Goal: Check status

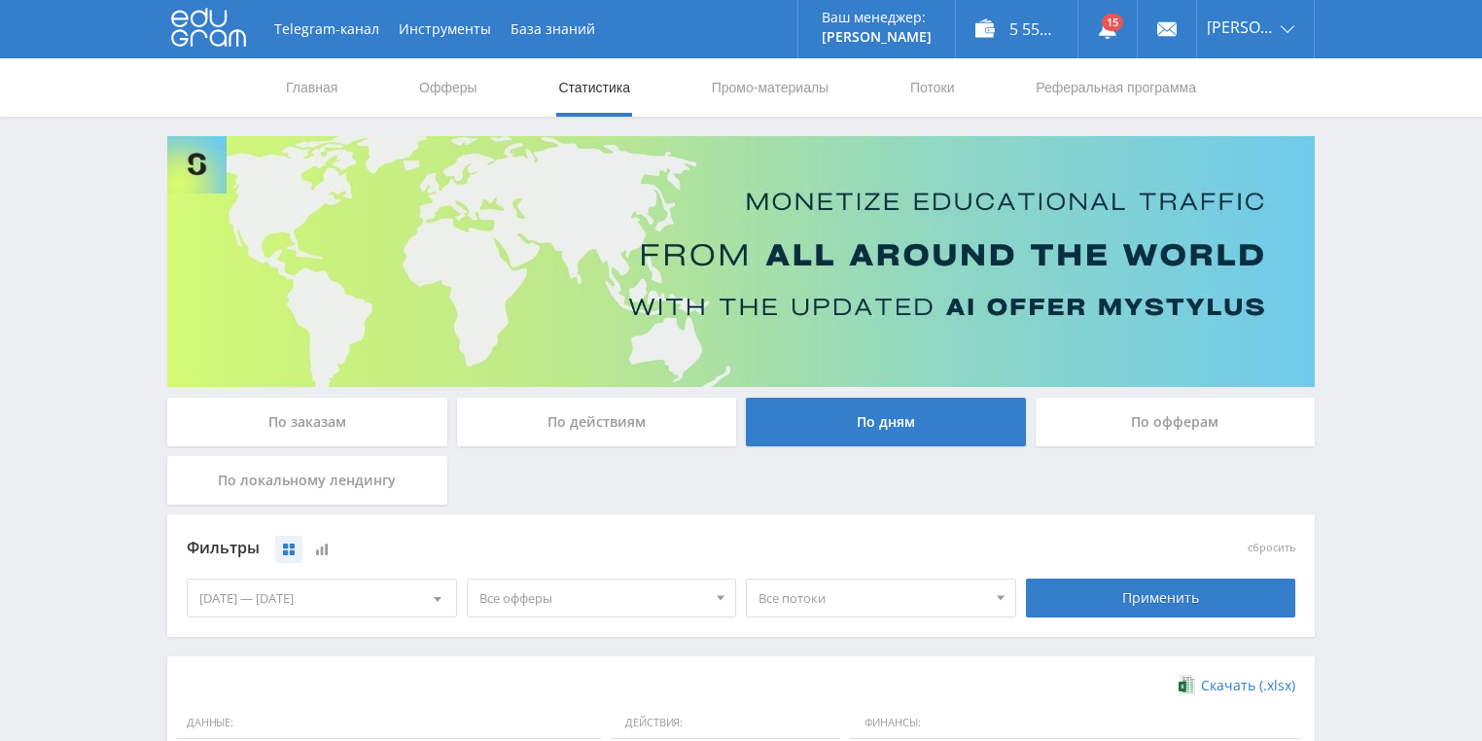
scroll to position [467, 0]
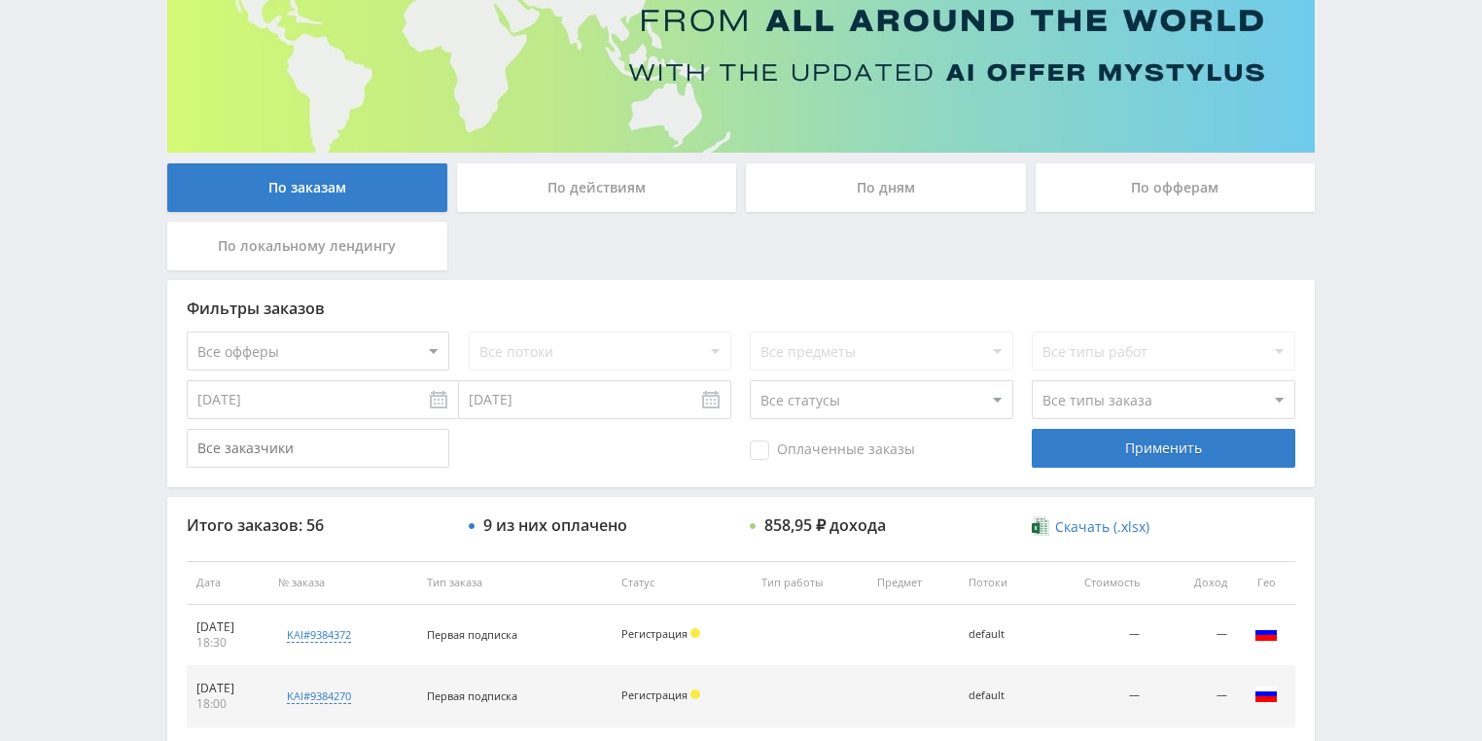
scroll to position [311, 0]
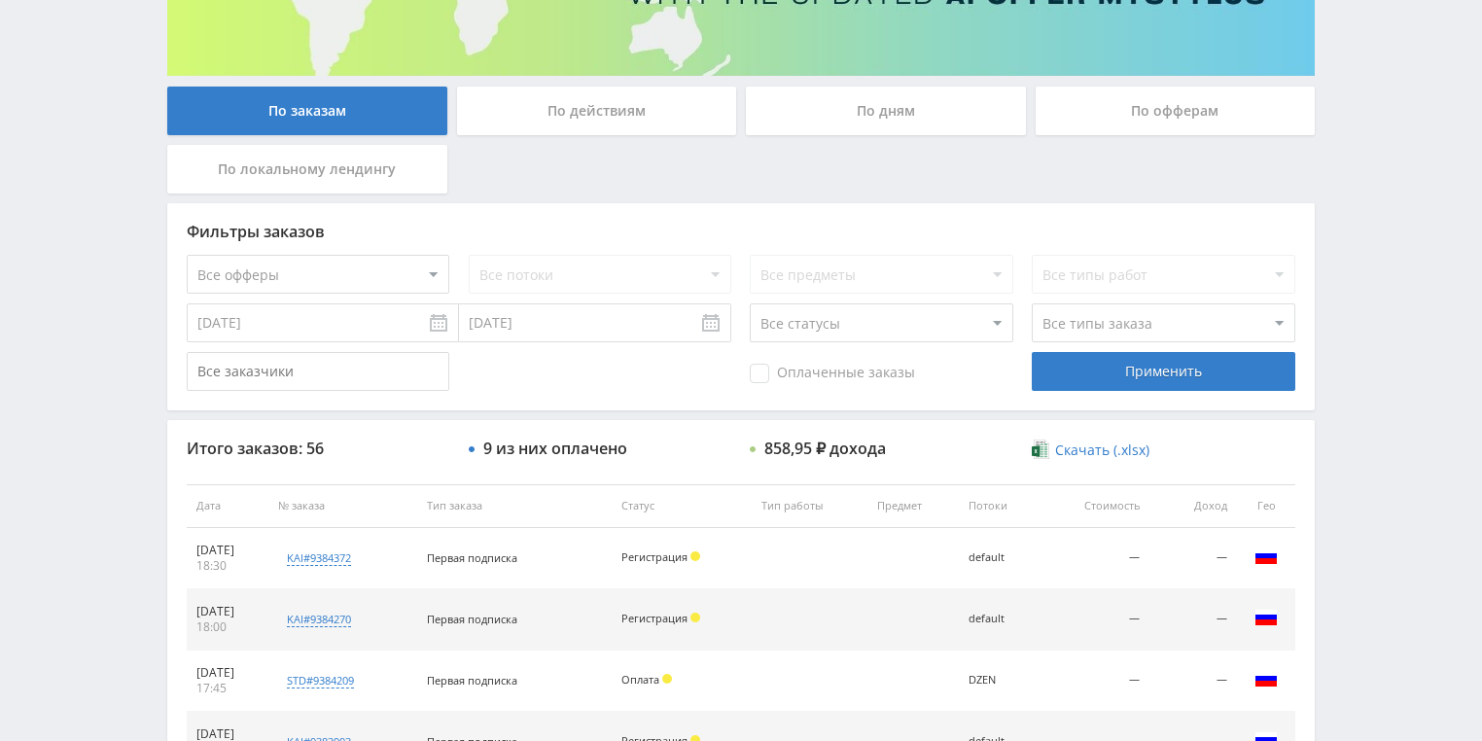
click at [555, 130] on div "По действиям" at bounding box center [597, 111] width 280 height 49
click at [0, 0] on input "По действиям" at bounding box center [0, 0] width 0 height 0
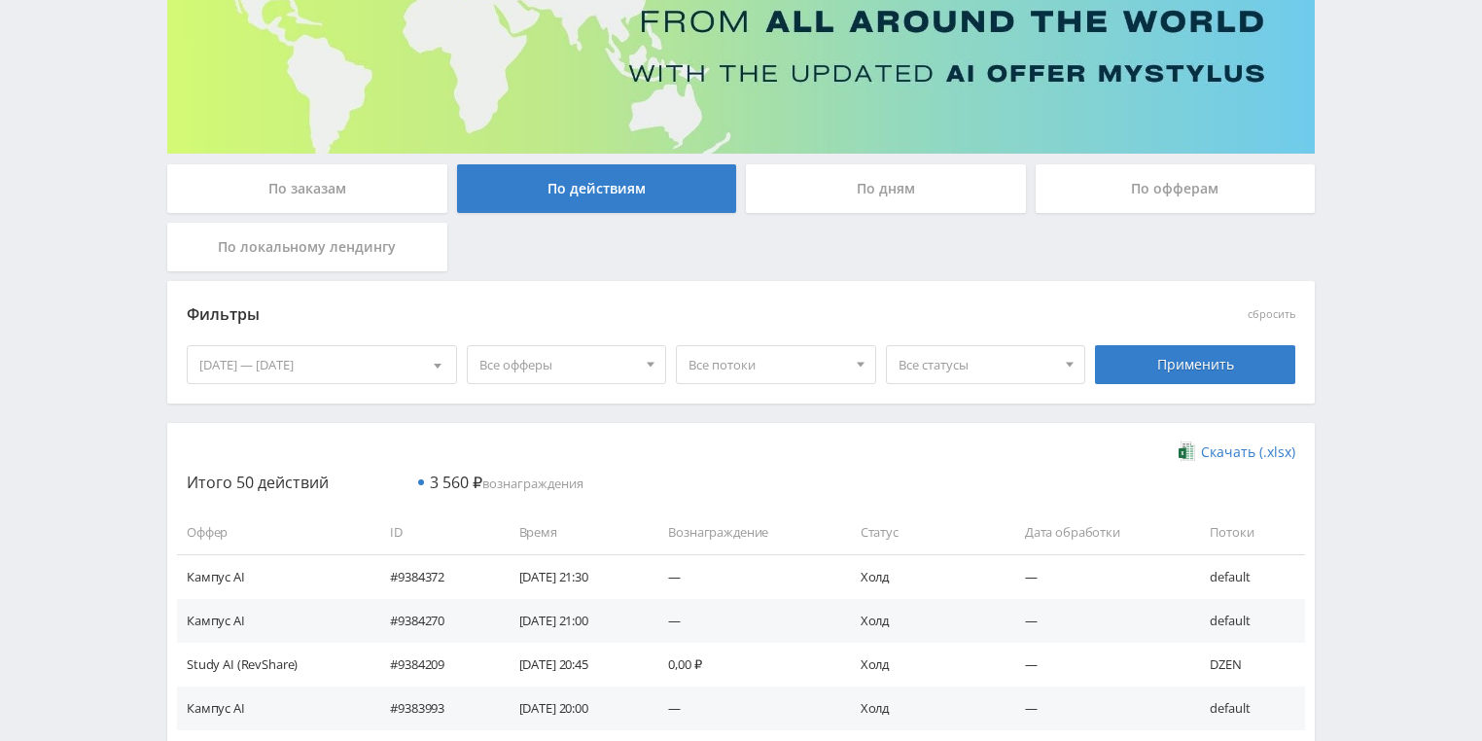
click at [794, 194] on div "По дням" at bounding box center [886, 188] width 280 height 49
click at [0, 0] on input "По дням" at bounding box center [0, 0] width 0 height 0
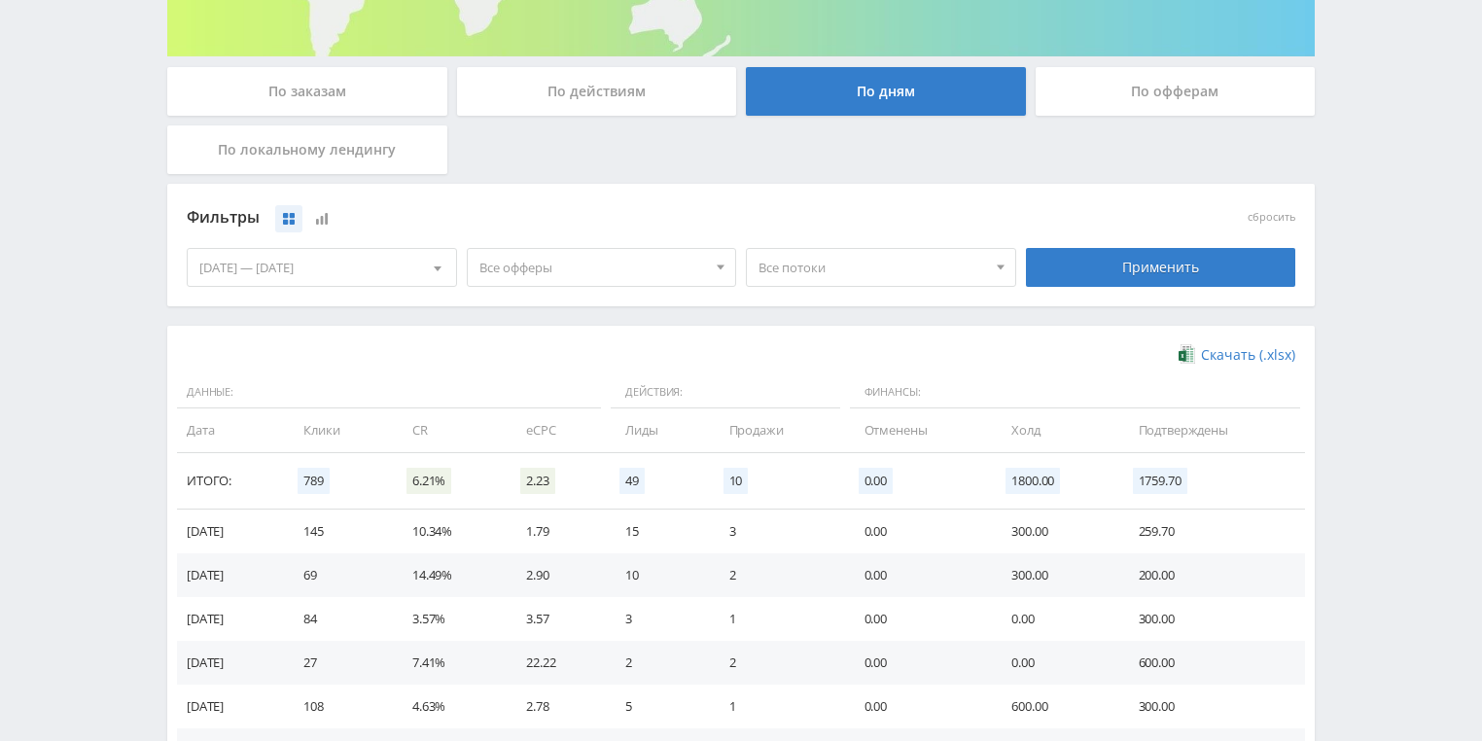
scroll to position [467, 0]
